Goal: Task Accomplishment & Management: Use online tool/utility

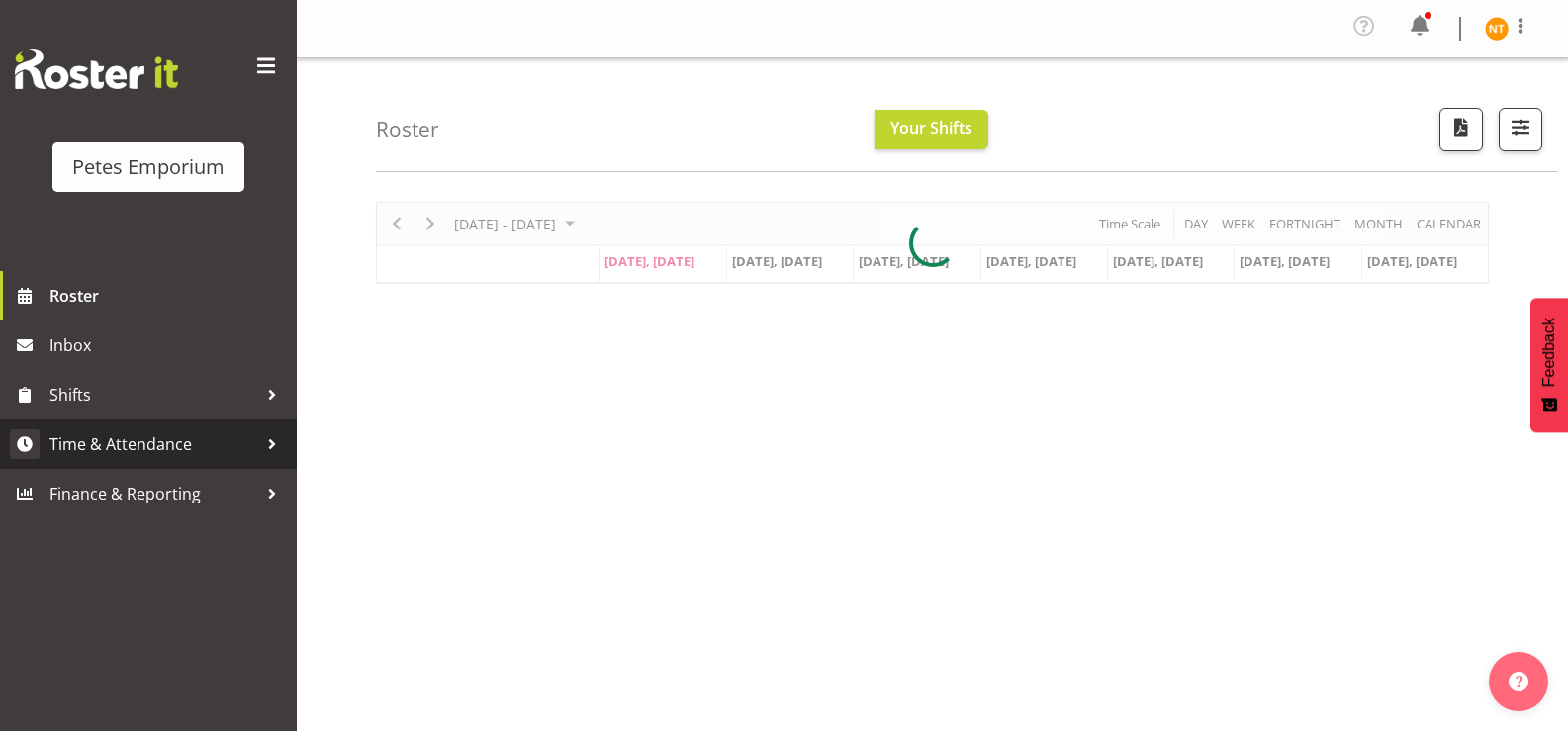
click at [119, 438] on span "Time & Attendance" at bounding box center [154, 444] width 208 height 30
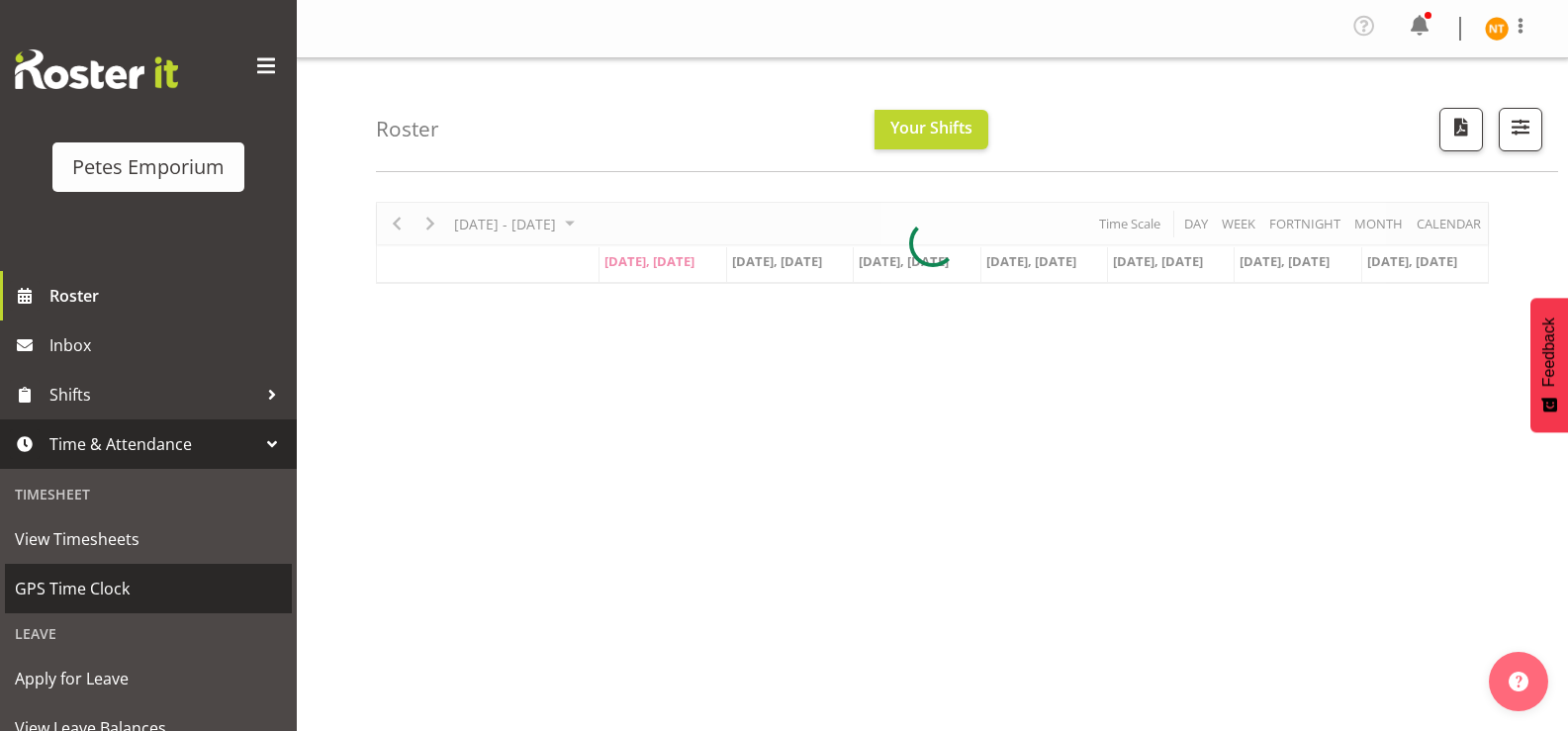
click at [90, 578] on span "GPS Time Clock" at bounding box center [148, 589] width 267 height 30
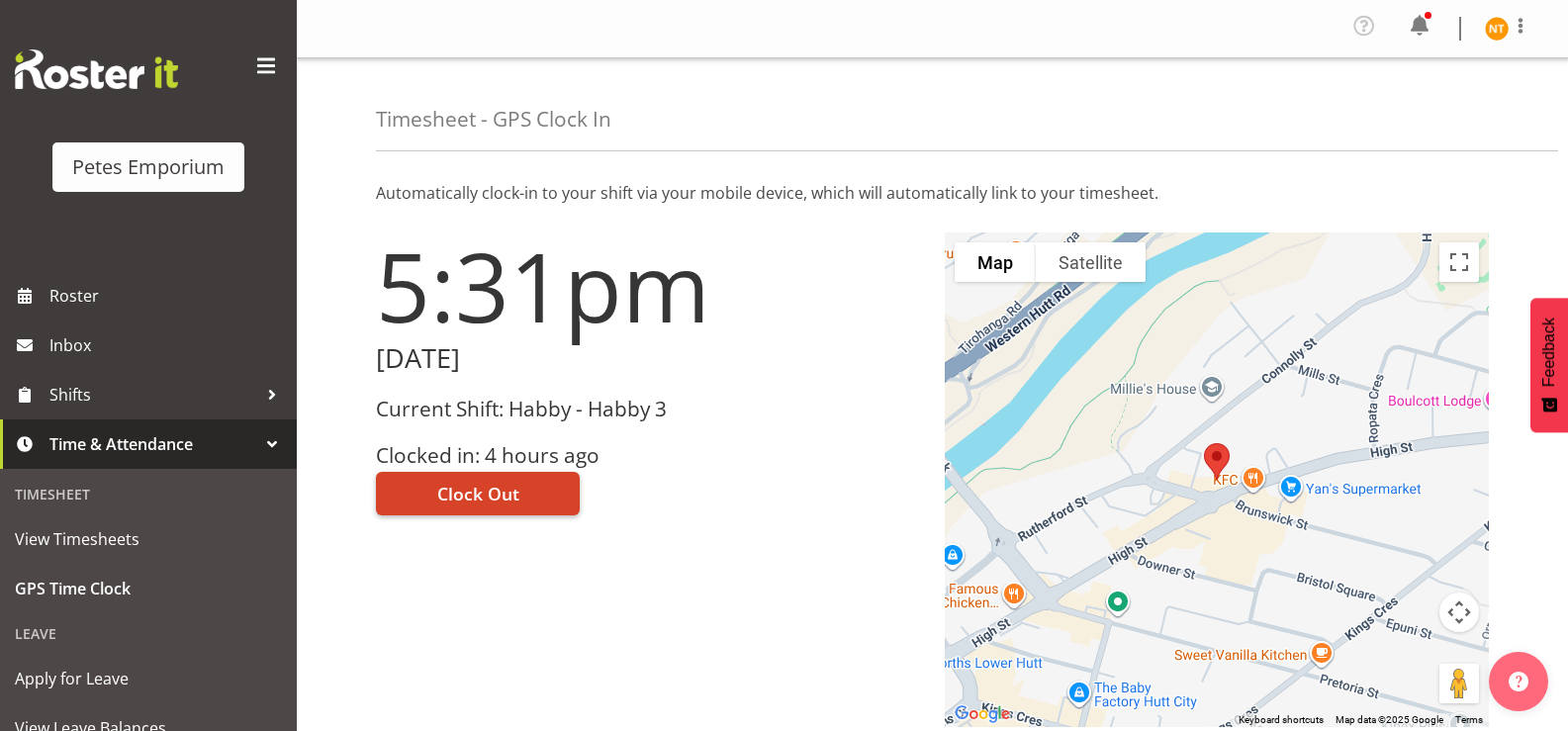
click at [457, 492] on span "Clock Out" at bounding box center [478, 493] width 82 height 26
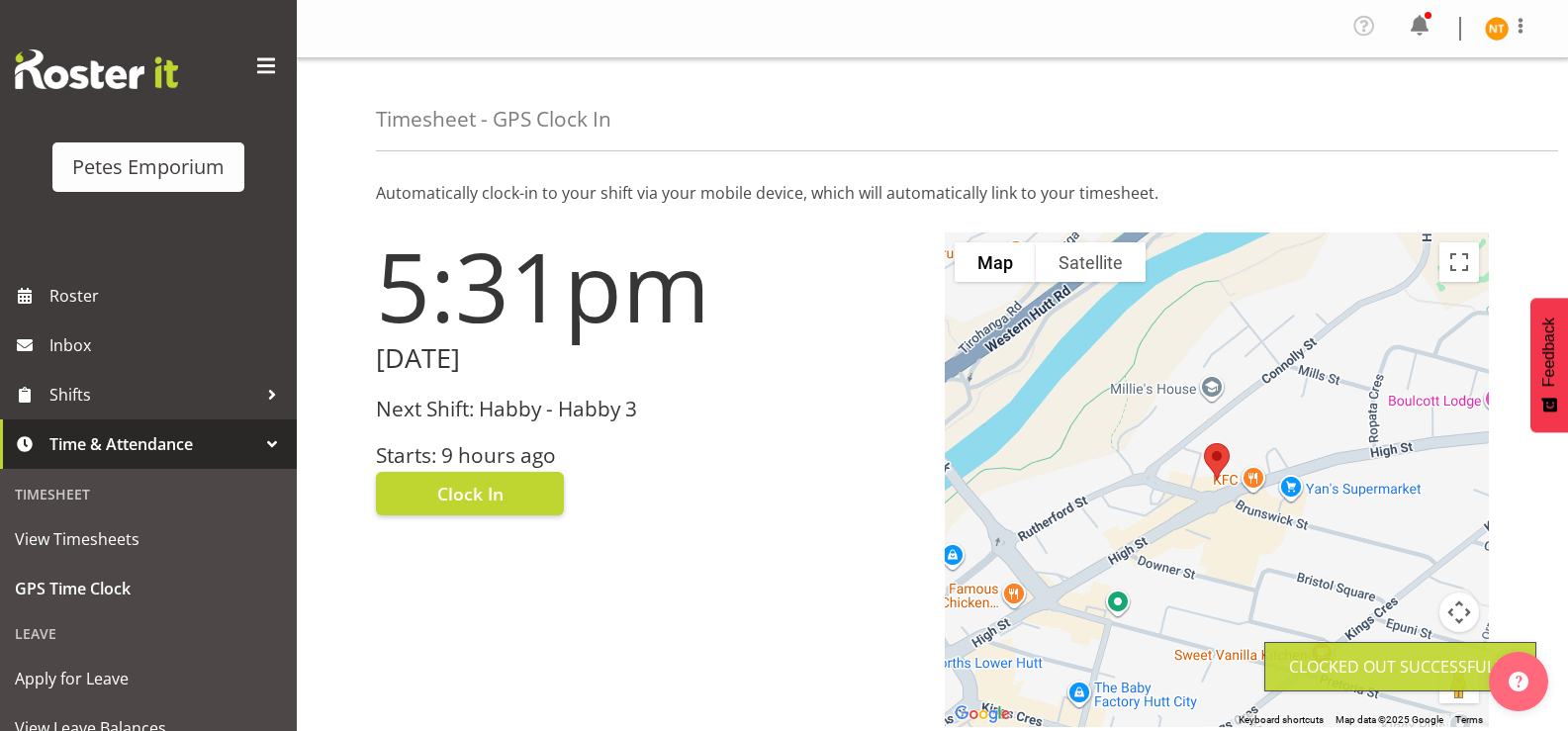
click at [1498, 30] on img at bounding box center [1497, 29] width 24 height 24
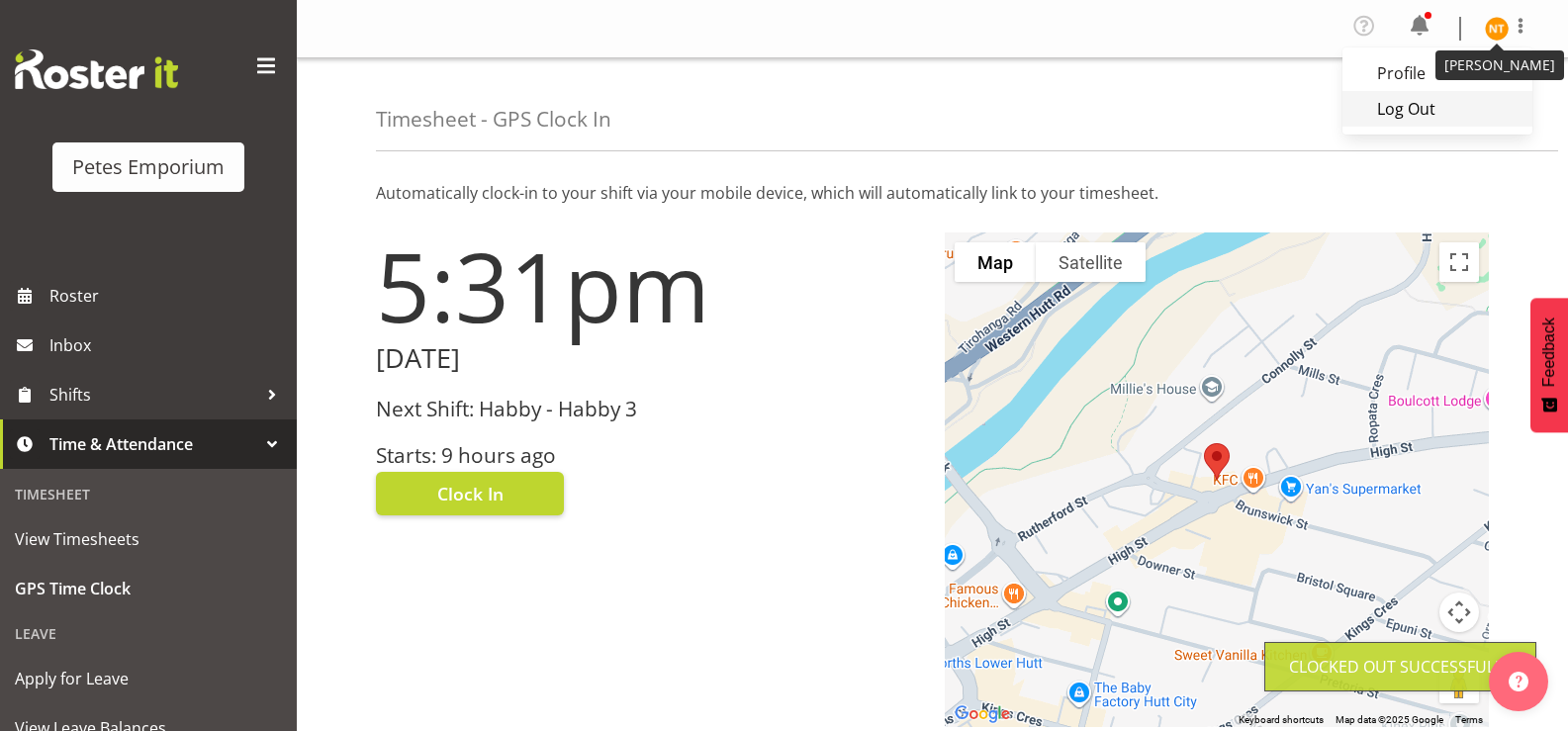
click at [1410, 122] on link "Log Out" at bounding box center [1437, 109] width 190 height 36
